Goal: Information Seeking & Learning: Learn about a topic

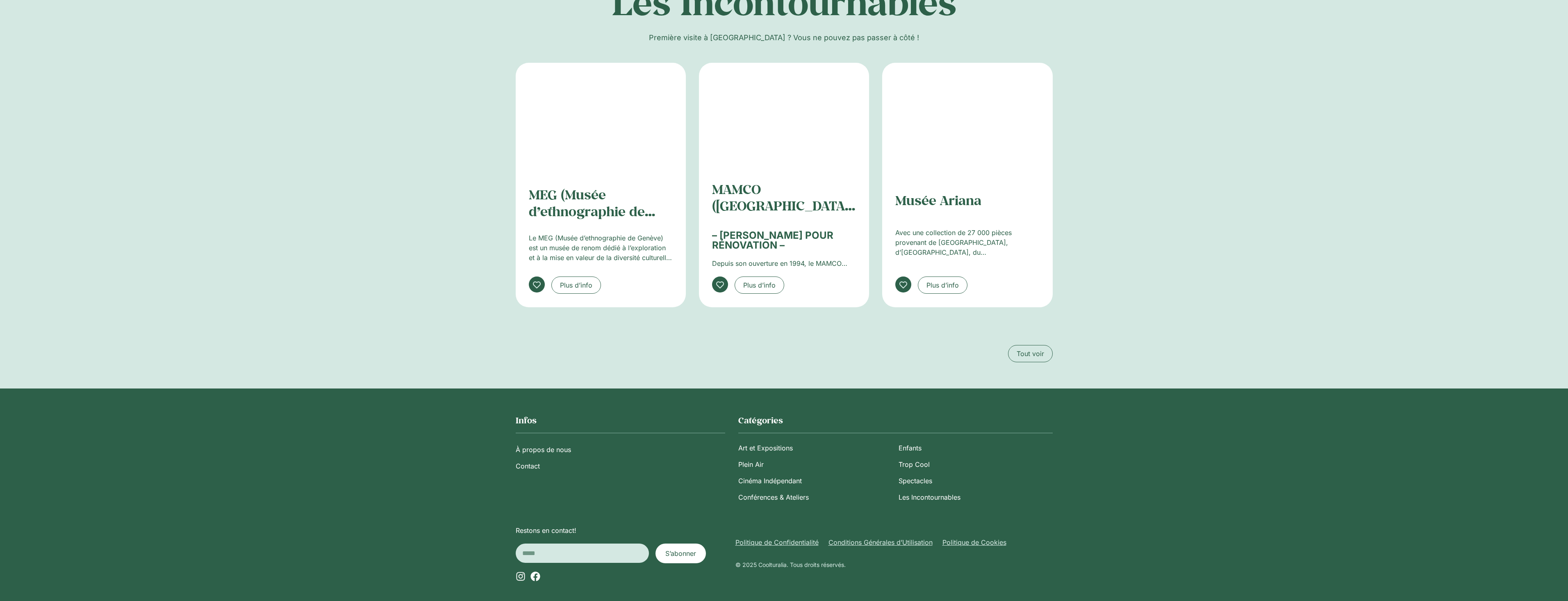
scroll to position [1155, 0]
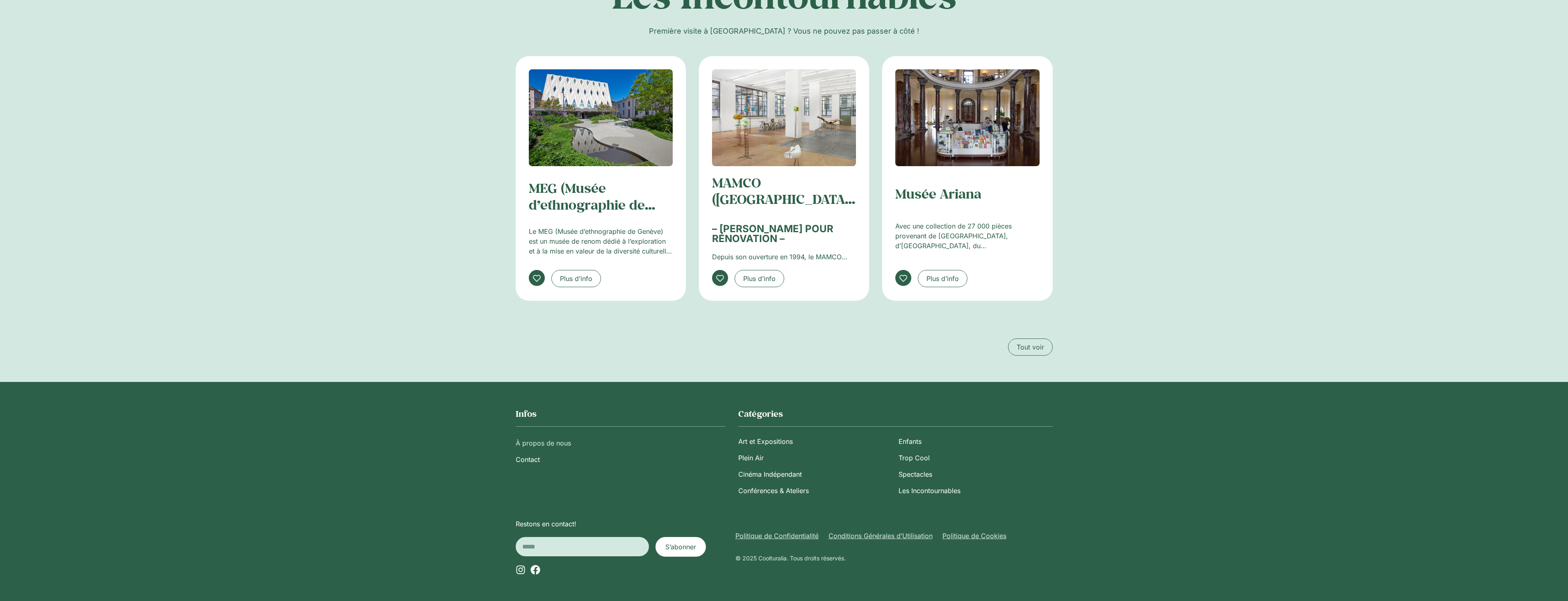
click at [559, 446] on link "À propos de nous" at bounding box center [620, 443] width 210 height 17
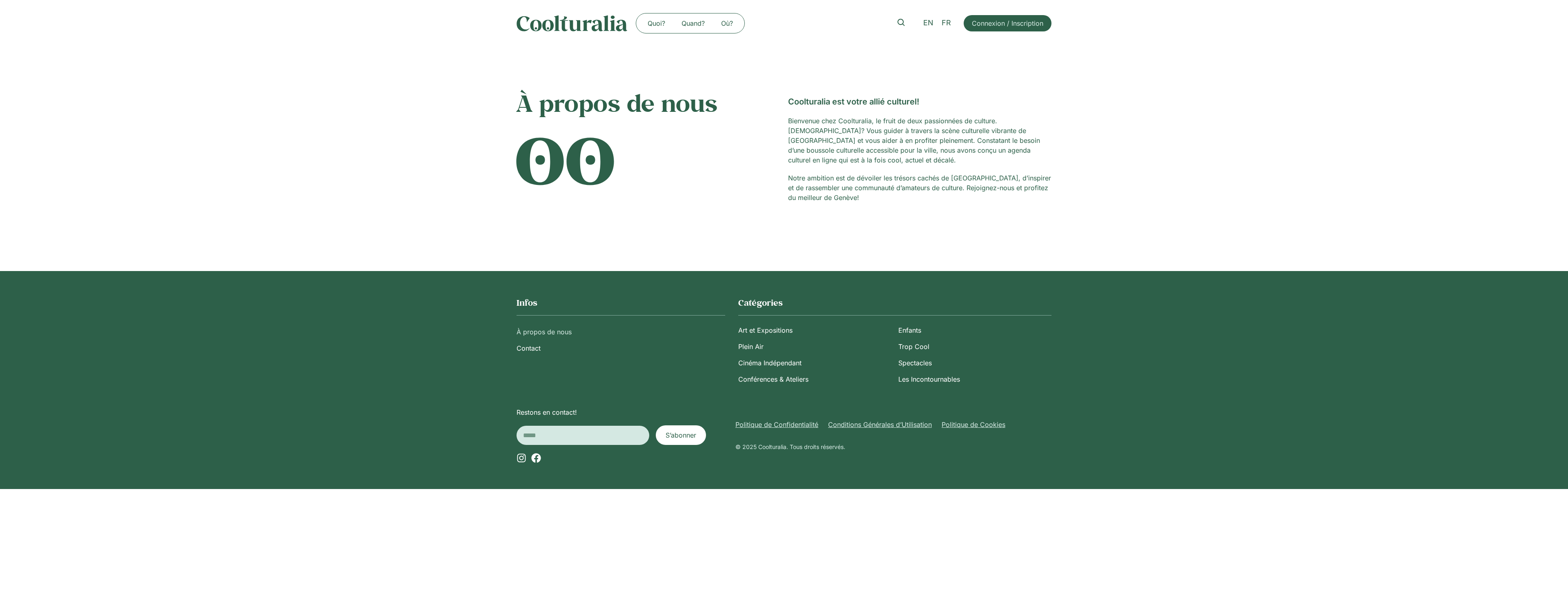
click at [598, 18] on img at bounding box center [572, 23] width 111 height 16
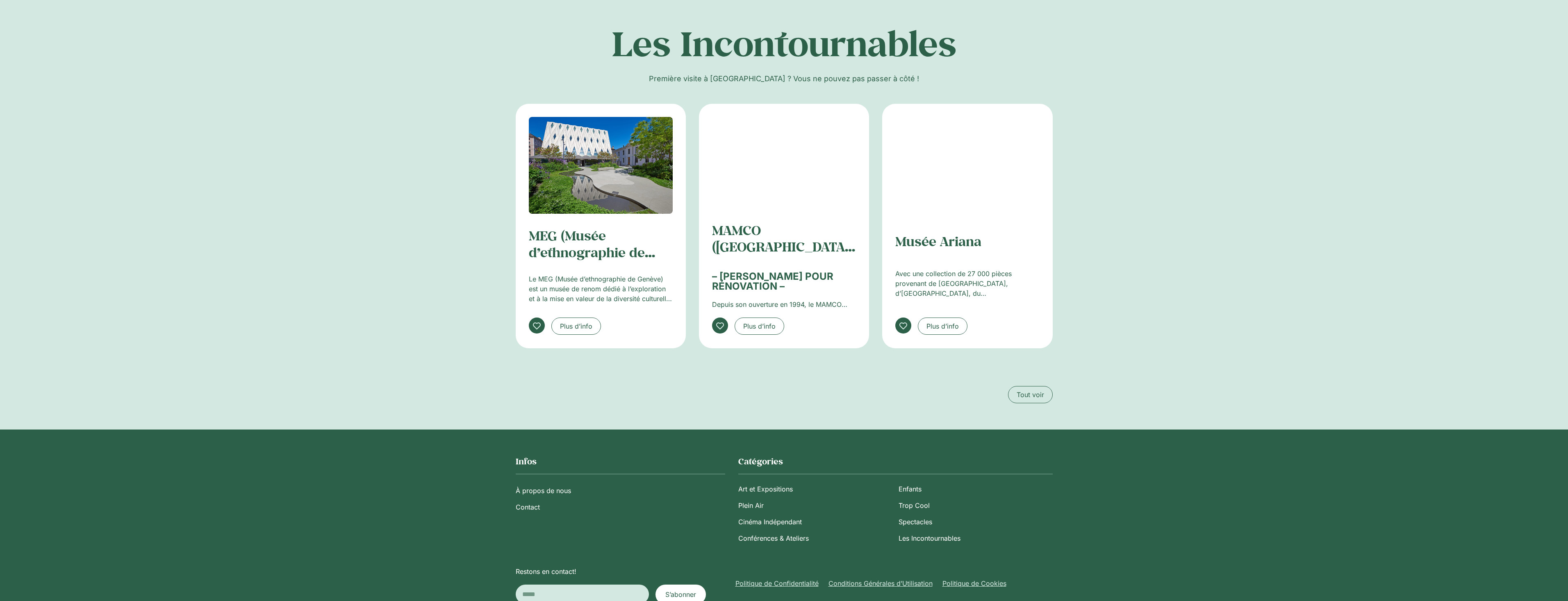
scroll to position [1148, 0]
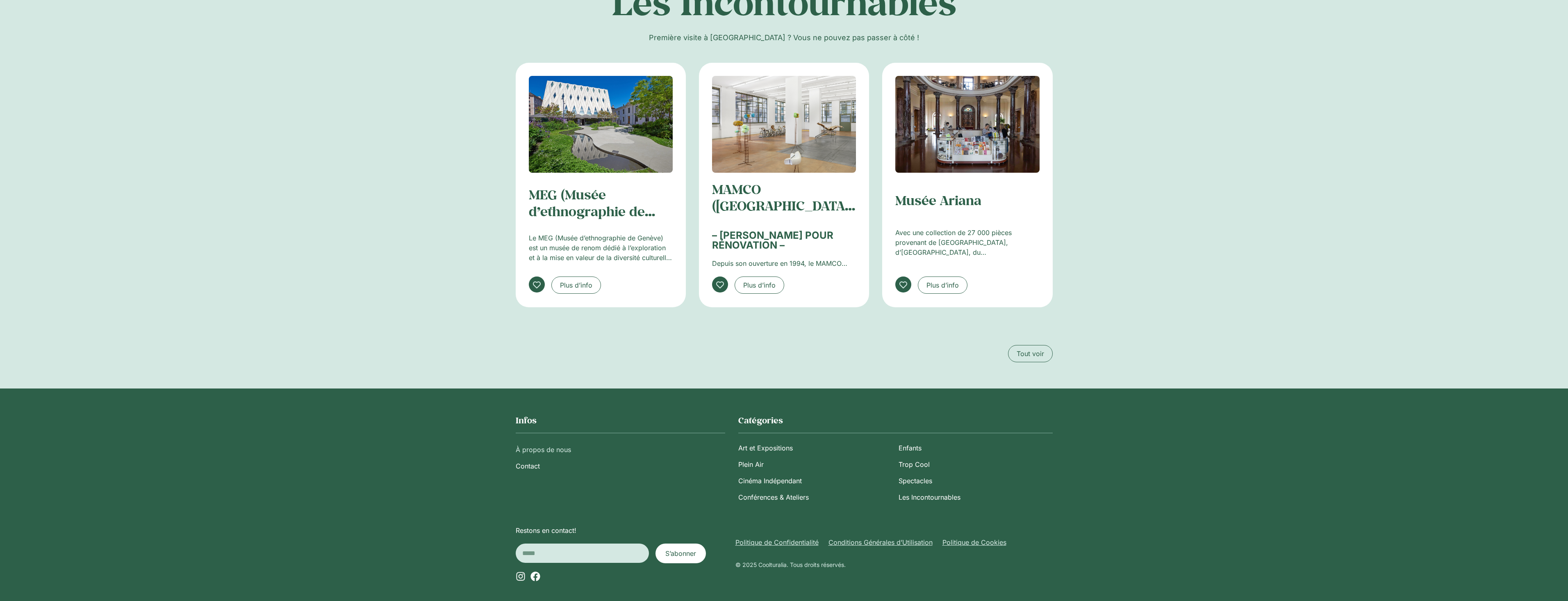
click at [560, 448] on link "À propos de nous" at bounding box center [620, 449] width 210 height 17
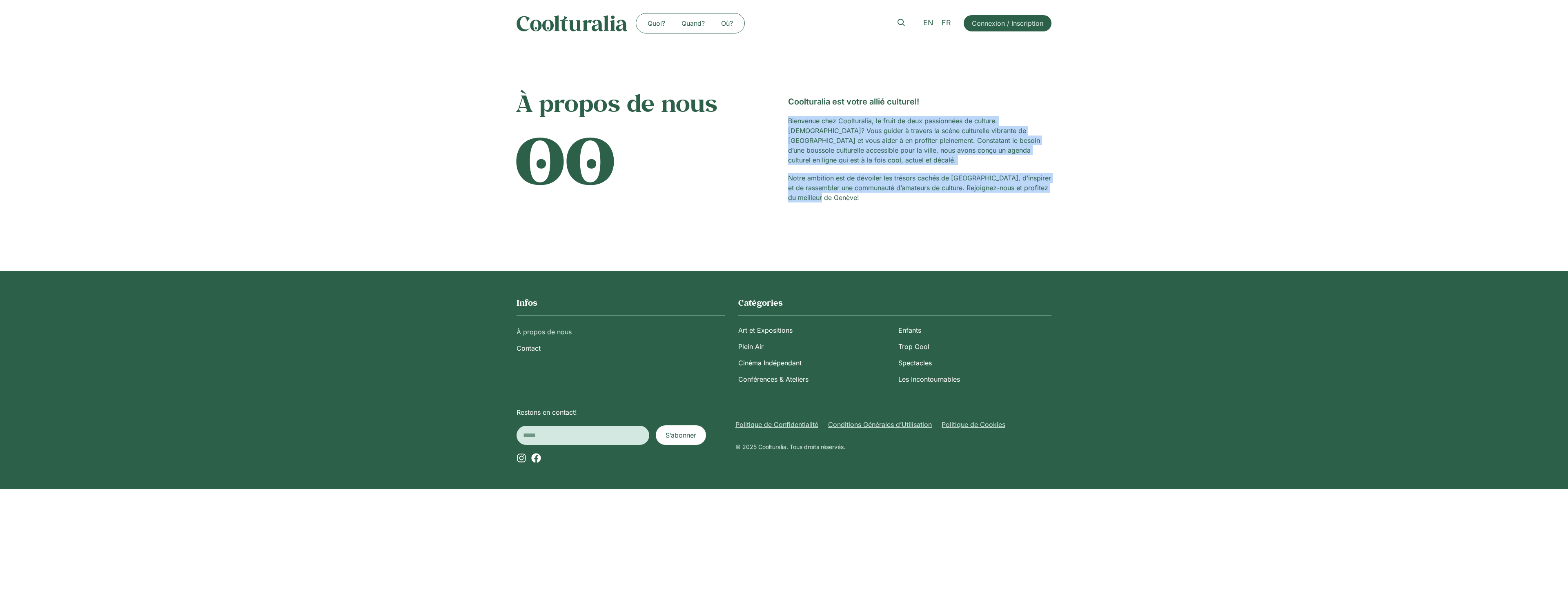
drag, startPoint x: 860, startPoint y: 199, endPoint x: 788, endPoint y: 122, distance: 105.4
click at [788, 122] on div "À propos de nous Coolturalia est votre allié culturel! Bienvenue chez Cooltural…" at bounding box center [784, 149] width 535 height 127
copy div "Bienvenue chez Coolturalia, le fruit de deux passionnées de culture. Notre miss…"
click at [946, 21] on span "FR" at bounding box center [946, 23] width 9 height 9
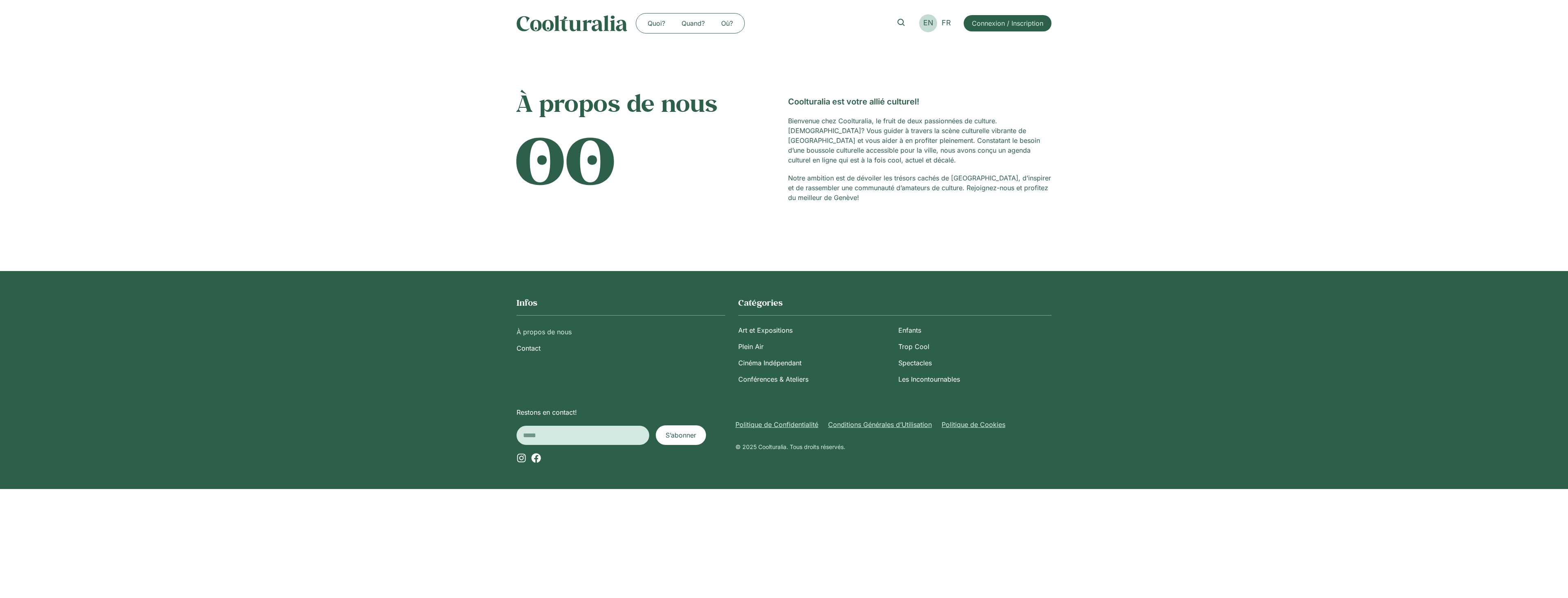
click at [928, 21] on span "EN" at bounding box center [928, 23] width 10 height 9
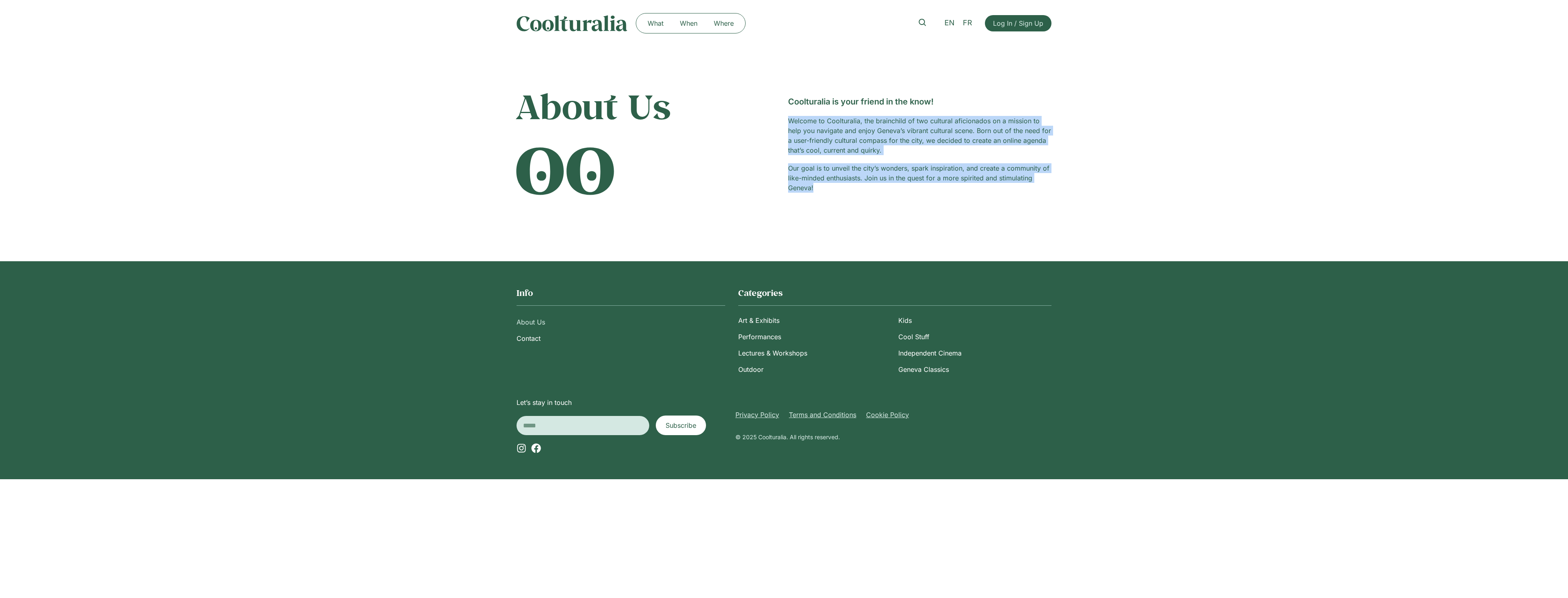
drag, startPoint x: 786, startPoint y: 117, endPoint x: 831, endPoint y: 193, distance: 88.3
click at [831, 193] on div "About Us Coolturalia is your friend in the know! Welcome to Coolturalia, the br…" at bounding box center [784, 144] width 535 height 117
copy div "Welcome to Coolturalia, the brainchild of two cultural aficionados on a mission…"
click at [653, 21] on link "What" at bounding box center [656, 23] width 32 height 13
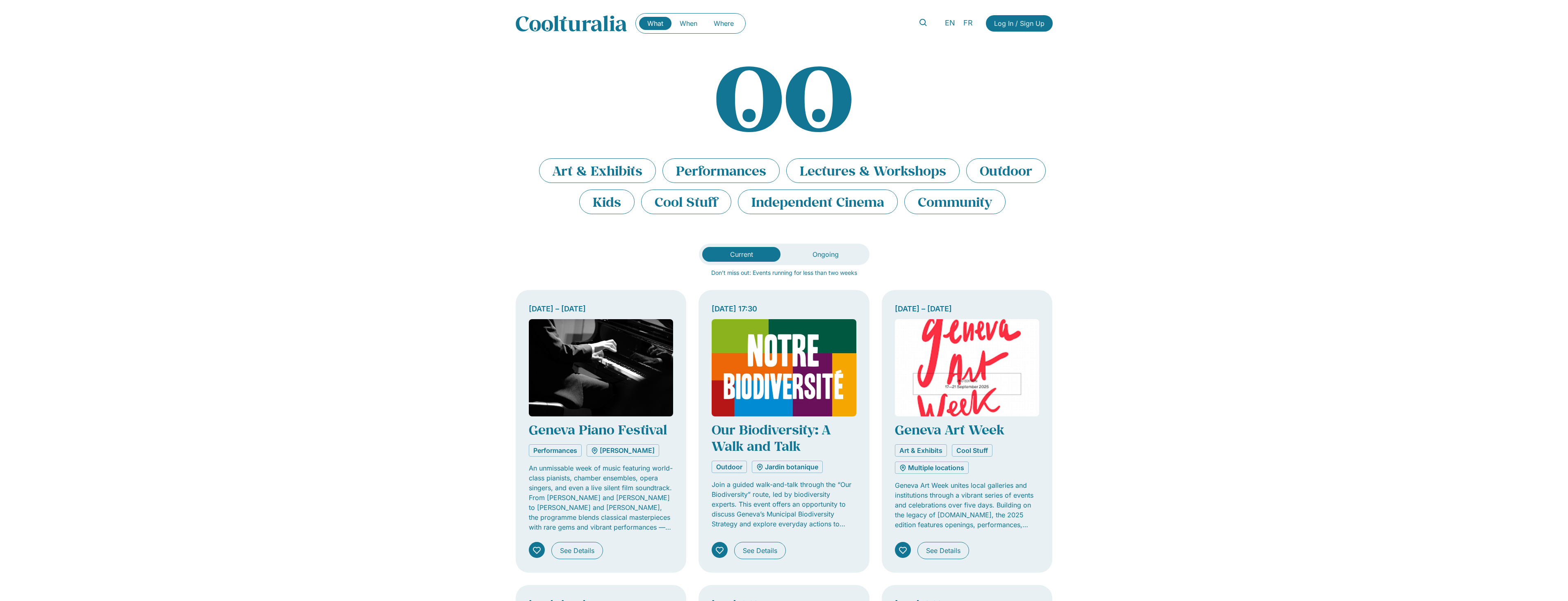
click at [586, 30] on img at bounding box center [571, 23] width 111 height 17
